Goal: Find specific page/section: Find specific page/section

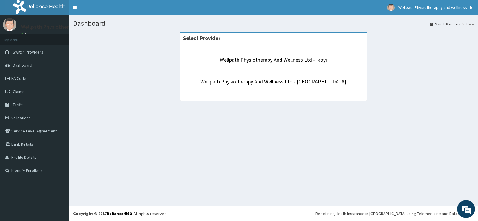
click at [282, 65] on li "Wellpath Physiotherapy And Wellness Ltd - Ikoyi" at bounding box center [273, 59] width 181 height 22
click at [285, 63] on link "Wellpath Physiotherapy And Wellness Ltd - Ikoyi" at bounding box center [273, 59] width 107 height 7
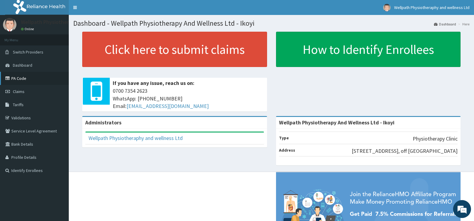
click at [21, 77] on link "PA Code" at bounding box center [34, 78] width 69 height 13
